Goal: Task Accomplishment & Management: Manage account settings

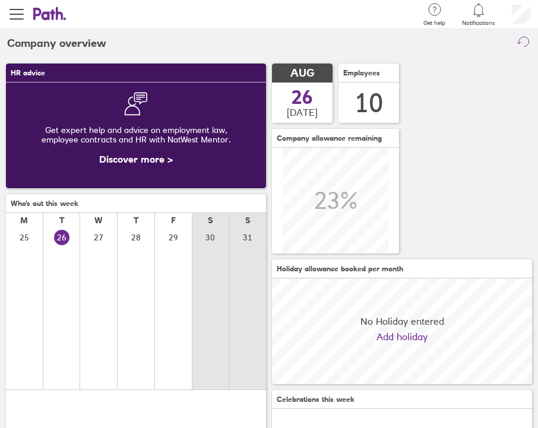
scroll to position [106, 260]
click at [481, 9] on icon at bounding box center [479, 10] width 14 height 14
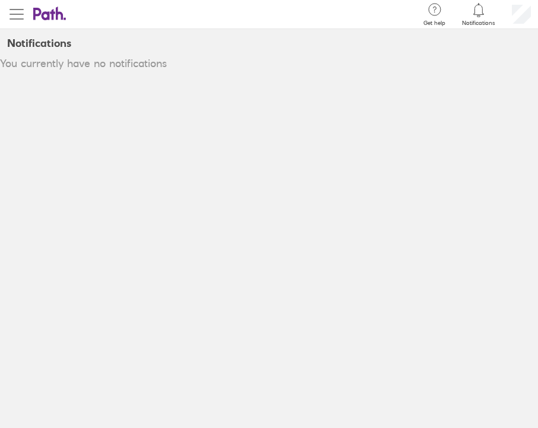
click at [19, 15] on span "button" at bounding box center [17, 14] width 14 height 14
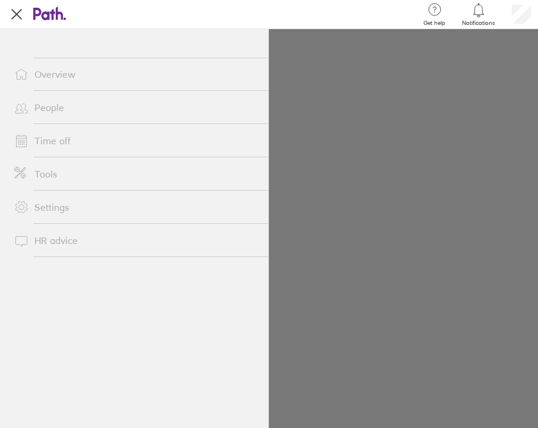
click at [11, 21] on button "button" at bounding box center [16, 14] width 33 height 29
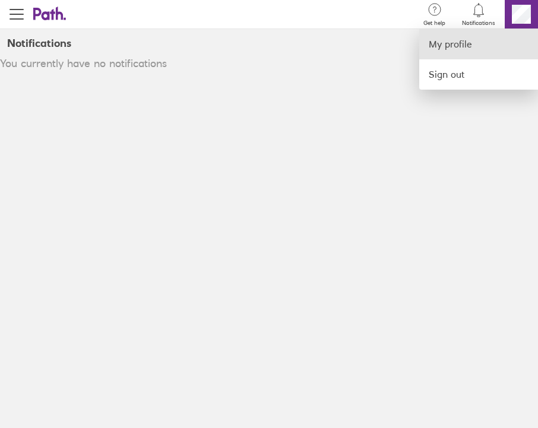
click at [479, 46] on link "My profile" at bounding box center [478, 44] width 119 height 30
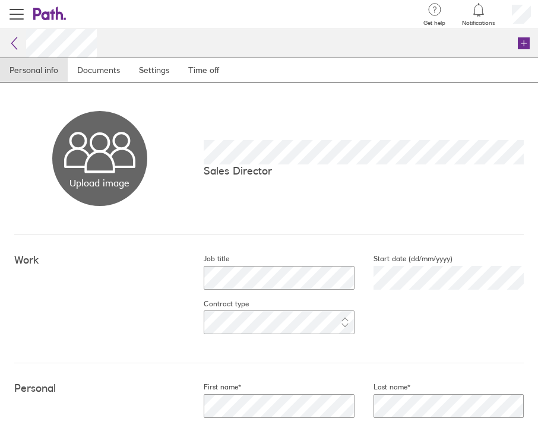
click at [10, 41] on icon at bounding box center [14, 43] width 14 height 14
click at [209, 68] on link "Time off" at bounding box center [204, 70] width 50 height 24
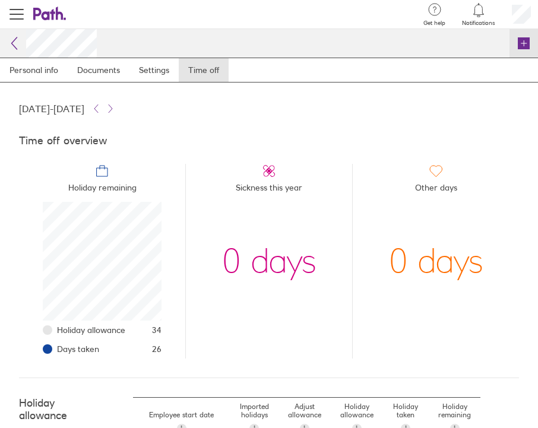
click at [523, 41] on icon at bounding box center [524, 43] width 12 height 12
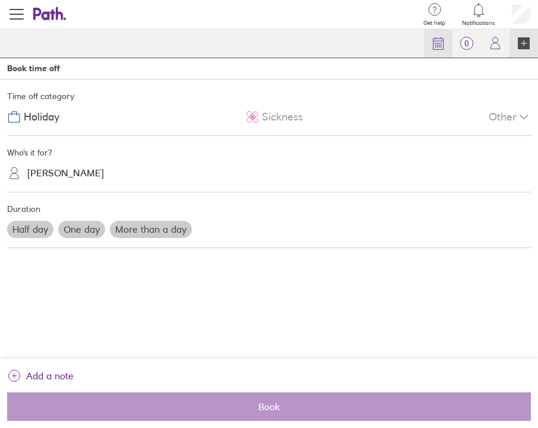
click at [437, 48] on icon at bounding box center [438, 43] width 14 height 14
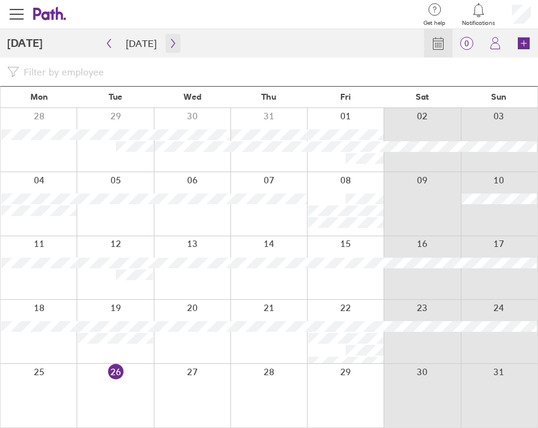
click at [169, 42] on icon "button" at bounding box center [173, 44] width 9 height 10
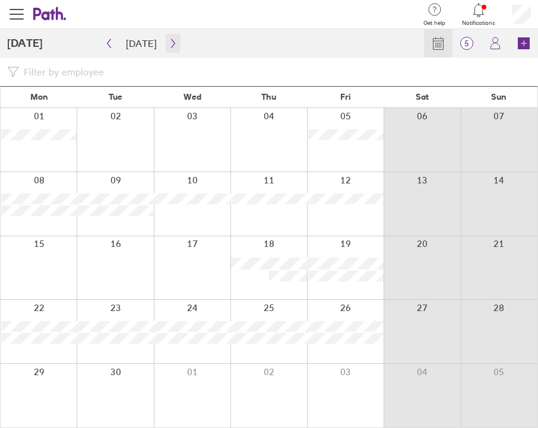
click at [171, 41] on icon "button" at bounding box center [173, 44] width 9 height 10
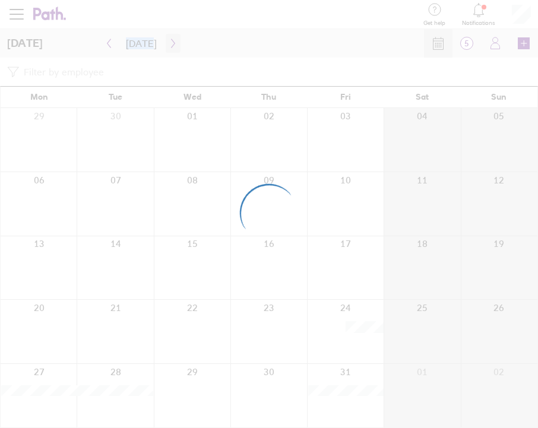
click at [171, 41] on div at bounding box center [269, 214] width 538 height 428
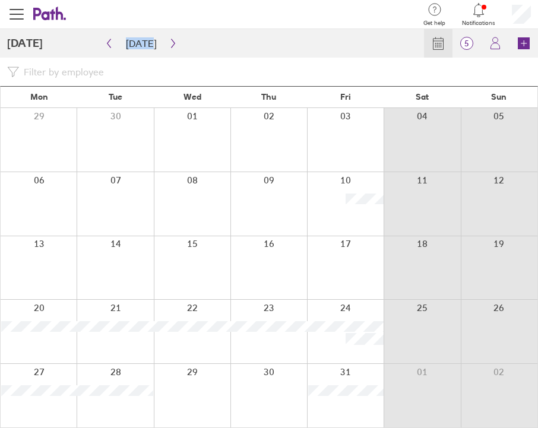
click at [171, 41] on icon "button" at bounding box center [173, 44] width 9 height 10
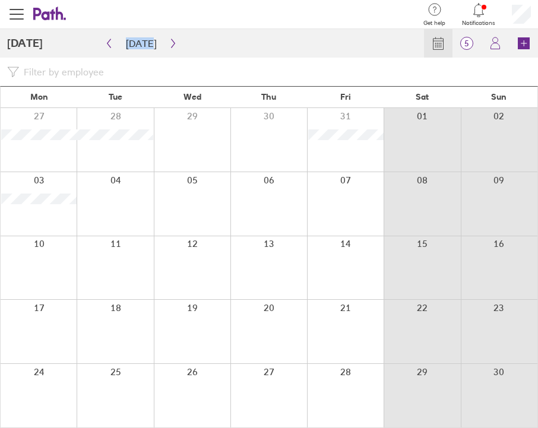
click at [171, 41] on icon "button" at bounding box center [173, 44] width 9 height 10
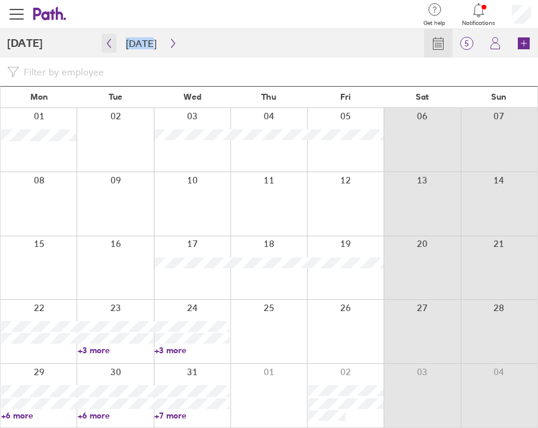
click at [113, 46] on button "button" at bounding box center [109, 43] width 15 height 19
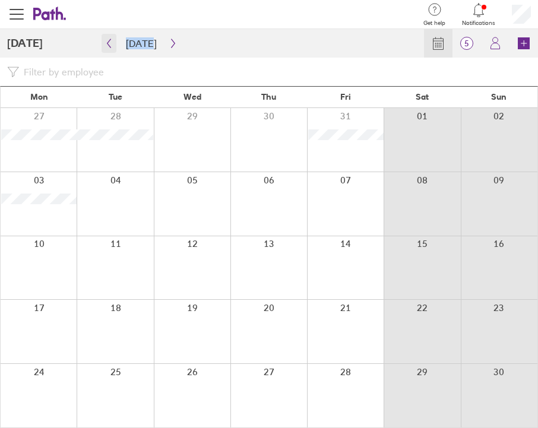
click at [113, 46] on button "button" at bounding box center [109, 43] width 15 height 19
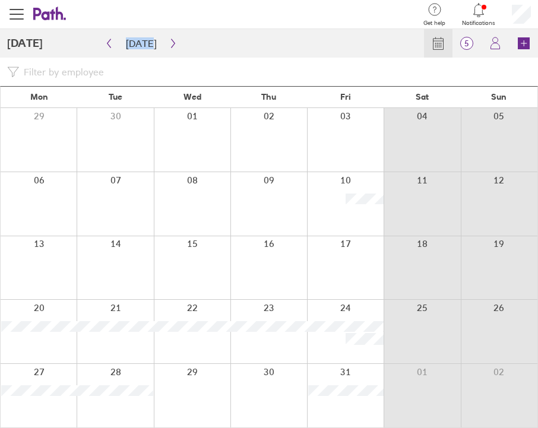
click at [113, 46] on button "button" at bounding box center [109, 43] width 15 height 19
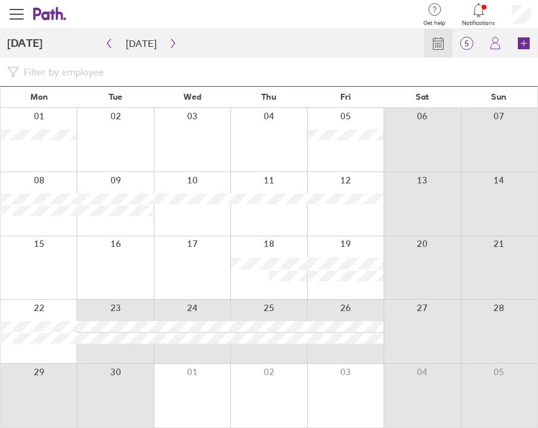
click at [136, 367] on div "Mon Tue Wed Thu Fri Sat Sun 01 02 03 04 05 06 07 08 09 10 11 12 13 14 15 16 17 …" at bounding box center [269, 257] width 538 height 342
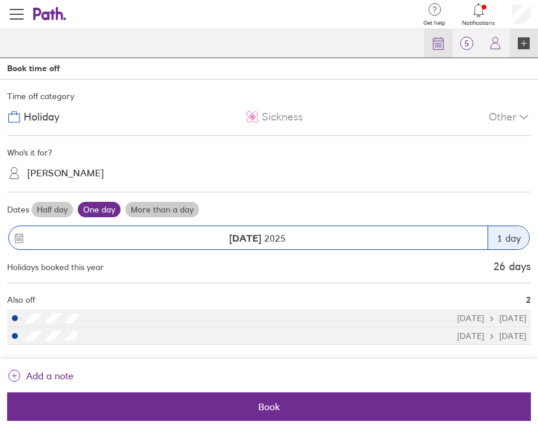
click at [435, 45] on icon at bounding box center [438, 43] width 14 height 14
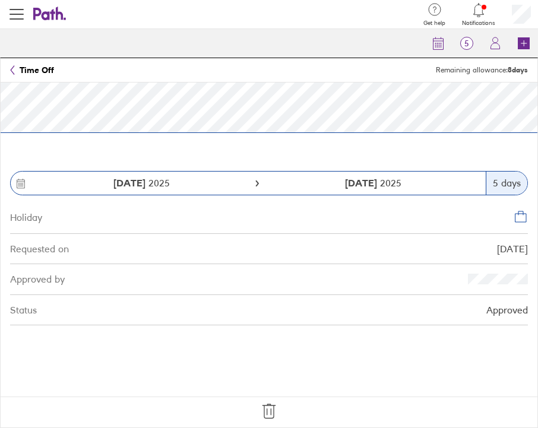
click at [269, 413] on icon at bounding box center [269, 411] width 19 height 19
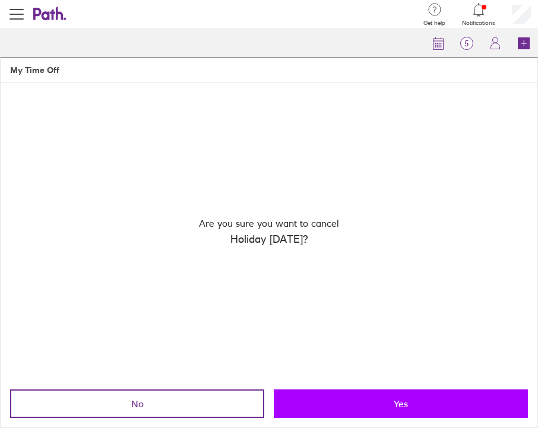
click at [384, 417] on button "Yes" at bounding box center [401, 404] width 254 height 29
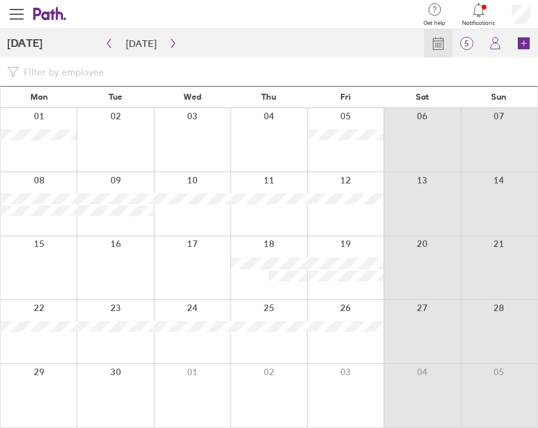
click at [52, 391] on div at bounding box center [39, 396] width 76 height 64
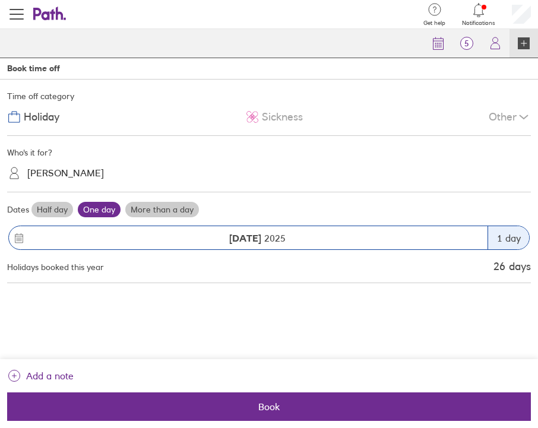
click at [163, 212] on label "More than a day" at bounding box center [162, 209] width 74 height 15
click at [0, 0] on input "More than a day" at bounding box center [0, 0] width 0 height 0
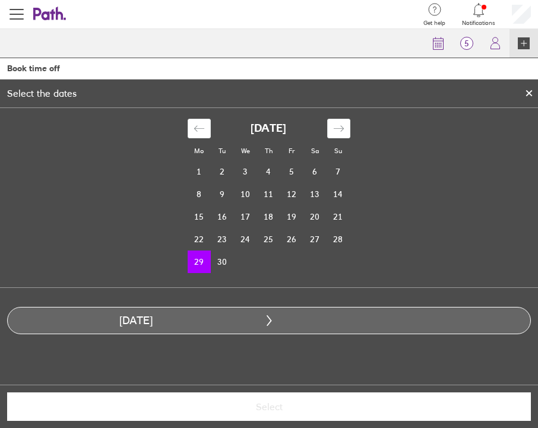
click at [203, 264] on td "29" at bounding box center [199, 262] width 23 height 23
click at [342, 127] on icon "Move forward to switch to the next month." at bounding box center [338, 128] width 10 height 6
click at [293, 171] on td "3" at bounding box center [291, 171] width 23 height 23
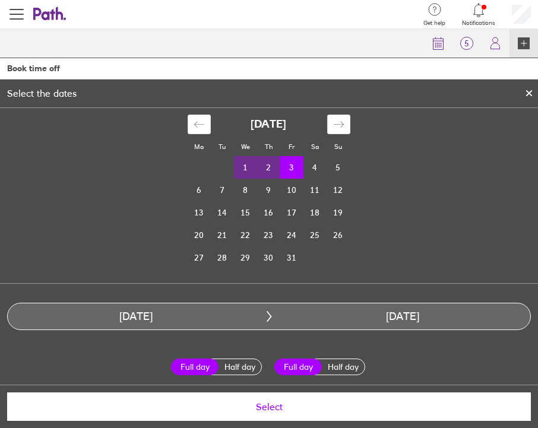
scroll to position [4, 0]
click at [302, 406] on span "Select" at bounding box center [268, 407] width 507 height 11
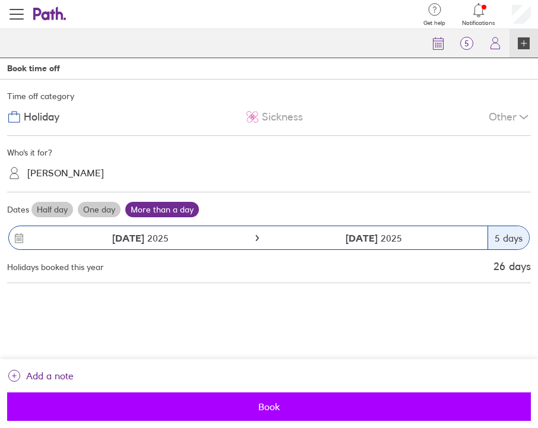
click at [300, 409] on span "Book" at bounding box center [268, 407] width 507 height 11
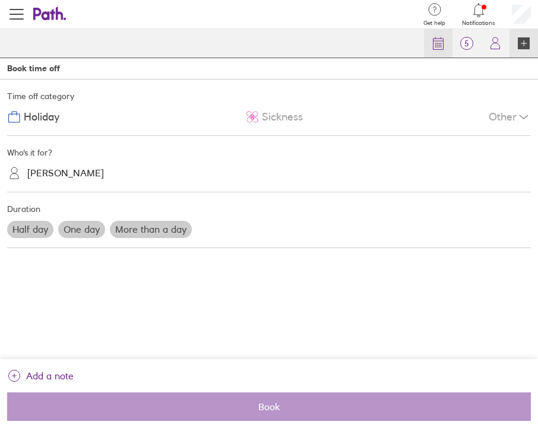
click at [433, 40] on icon at bounding box center [438, 43] width 14 height 14
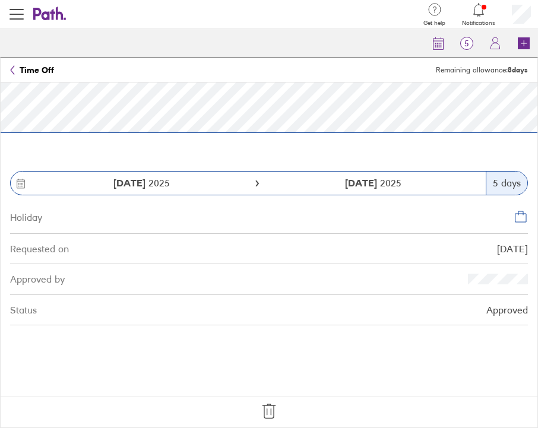
click at [272, 407] on icon at bounding box center [269, 411] width 19 height 19
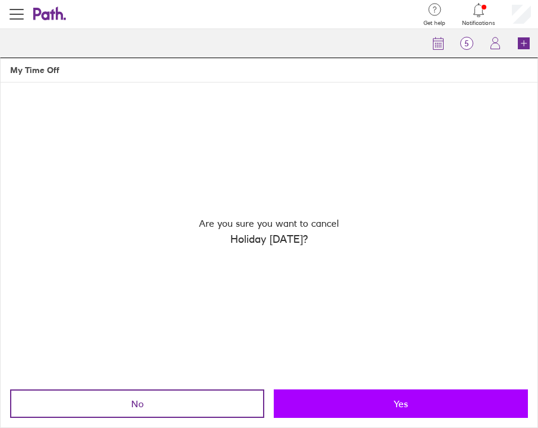
click at [356, 408] on button "Yes" at bounding box center [401, 404] width 254 height 29
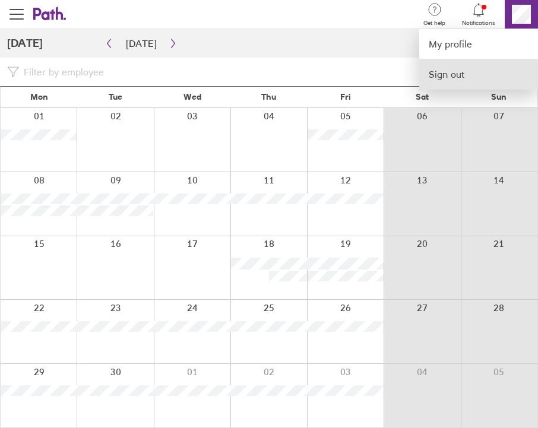
click at [470, 80] on link "Sign out" at bounding box center [478, 74] width 119 height 30
